Goal: Transaction & Acquisition: Purchase product/service

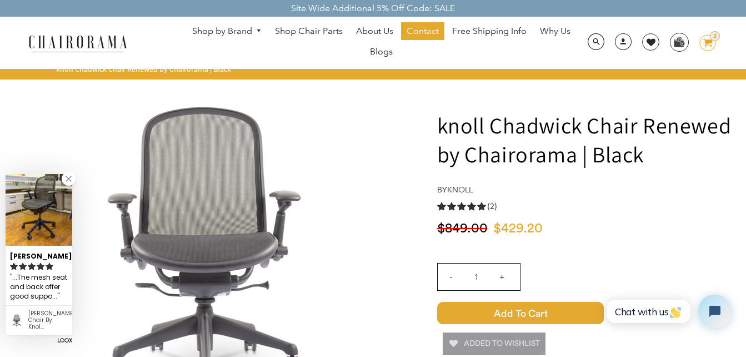
click at [505, 276] on input "+" at bounding box center [502, 276] width 27 height 27
type input "2"
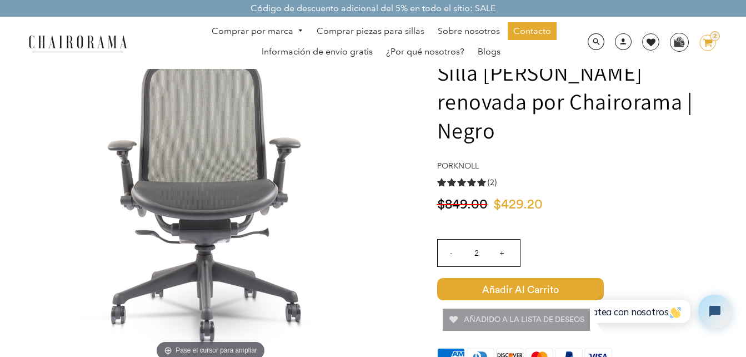
scroll to position [56, 0]
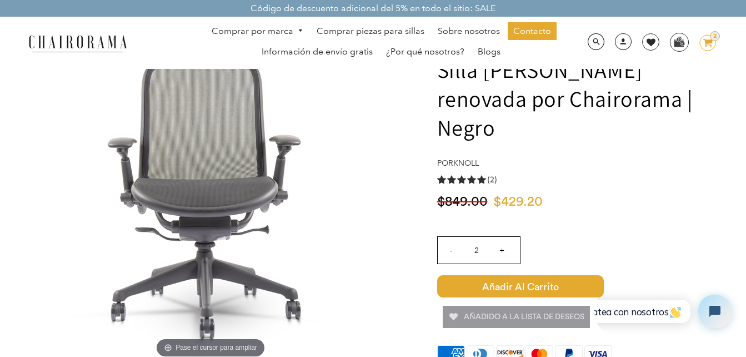
click at [716, 43] on icon "image/svg+xml Capa 1" at bounding box center [707, 43] width 17 height 18
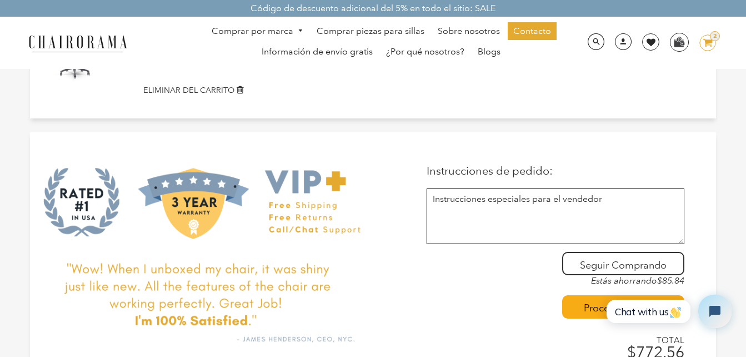
scroll to position [167, 0]
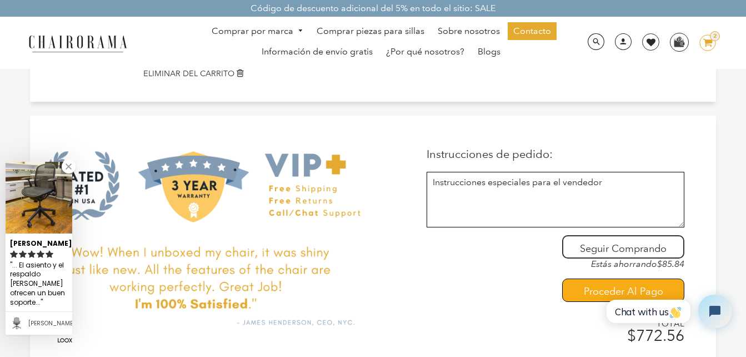
click at [631, 282] on input "Proceder al pago" at bounding box center [623, 289] width 122 height 23
